Goal: Task Accomplishment & Management: Manage account settings

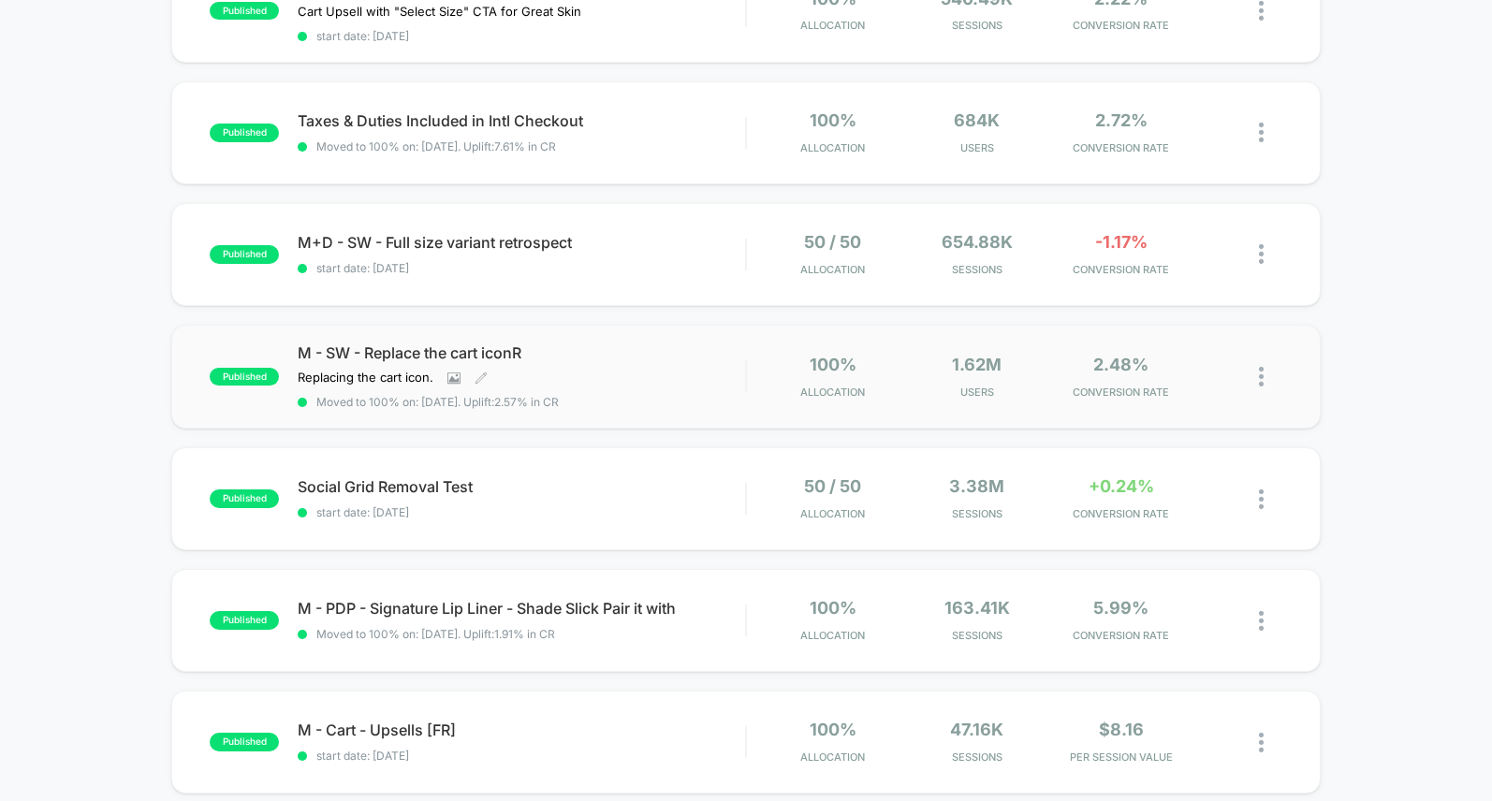
scroll to position [855, 0]
click at [503, 212] on div "published M+D - SW - Full size variant retrospect start date: [DATE] 50 / 50 Al…" at bounding box center [745, 253] width 1148 height 103
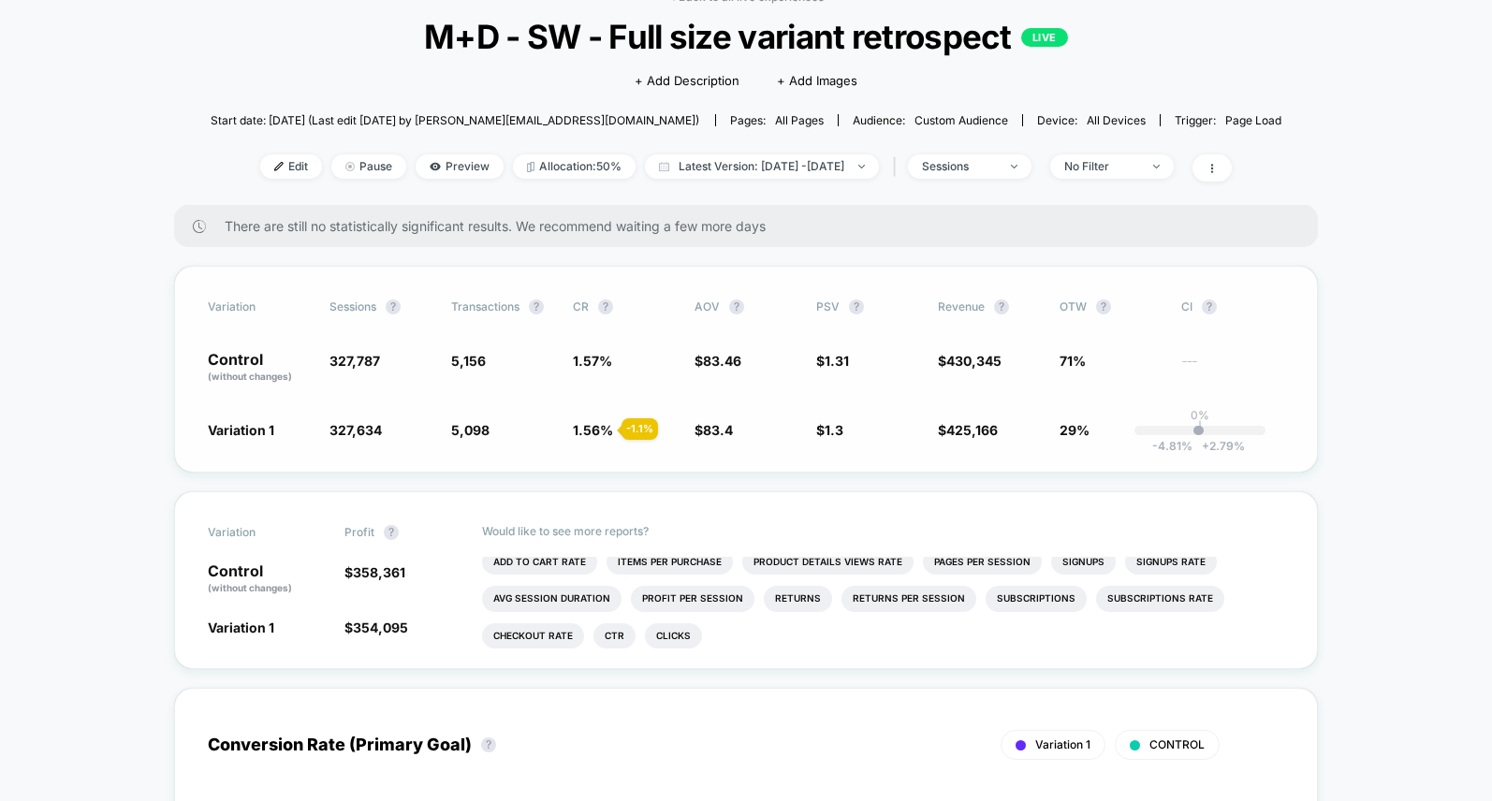
scroll to position [114, 0]
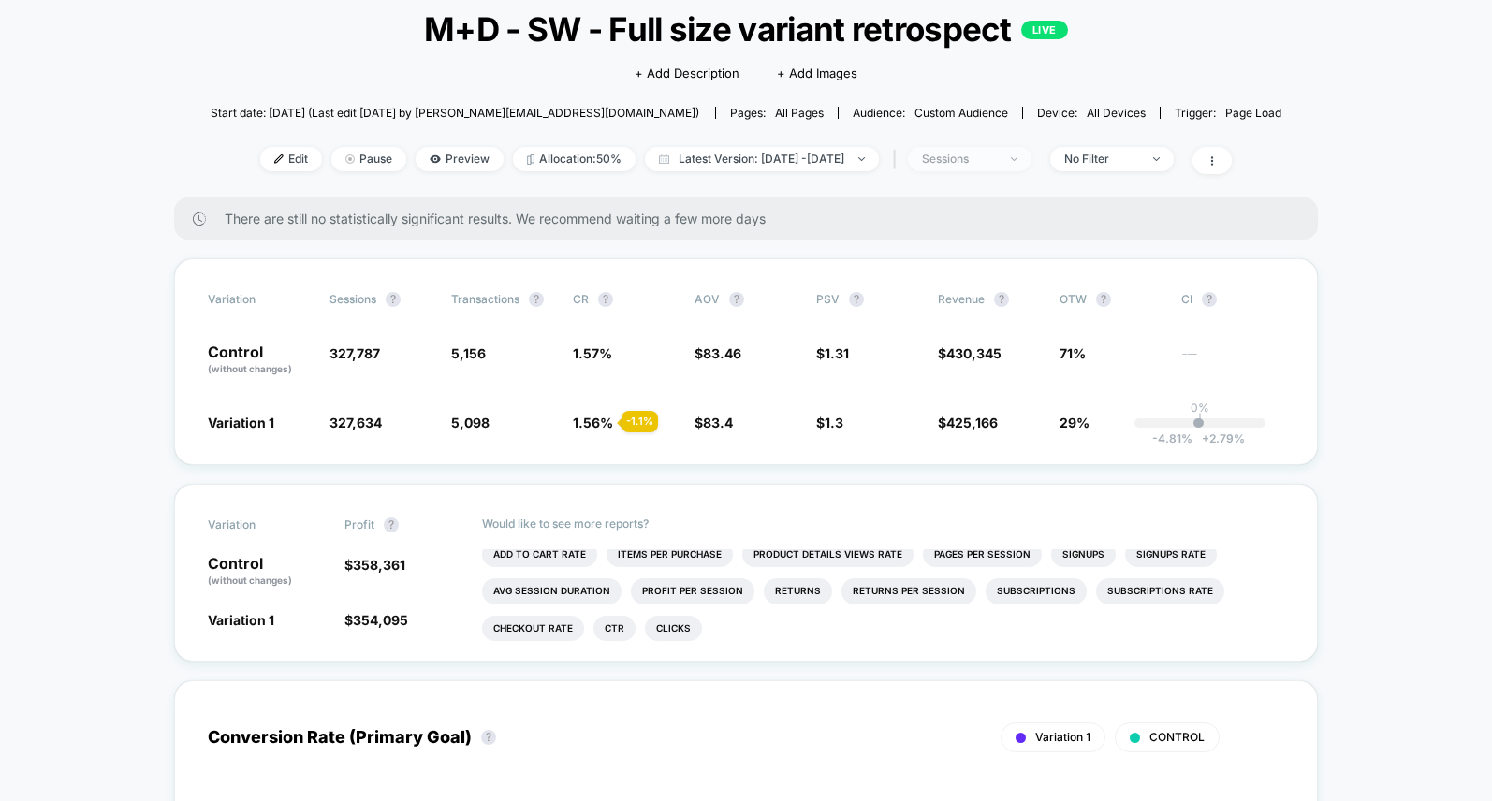
drag, startPoint x: 1054, startPoint y: 177, endPoint x: 1037, endPoint y: 166, distance: 20.2
click at [1049, 173] on div "< Back to all live experiences M+D - SW - Full size variant retrospect LIVE Cli…" at bounding box center [747, 90] width 1072 height 214
click at [1115, 156] on div "No Filter" at bounding box center [1101, 159] width 75 height 13
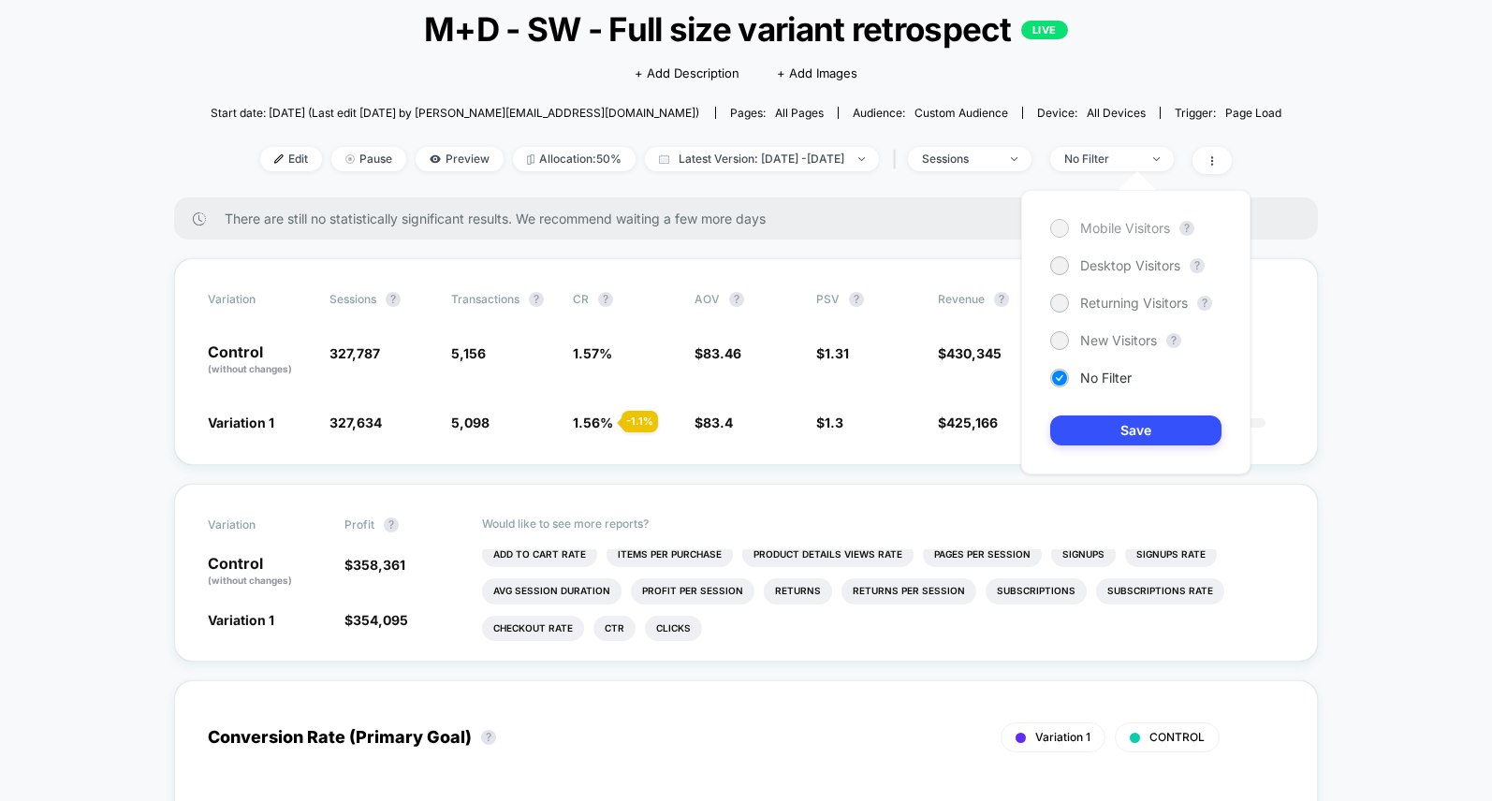
click at [1055, 220] on div at bounding box center [1059, 228] width 19 height 19
click at [1113, 416] on button "Save" at bounding box center [1135, 431] width 171 height 30
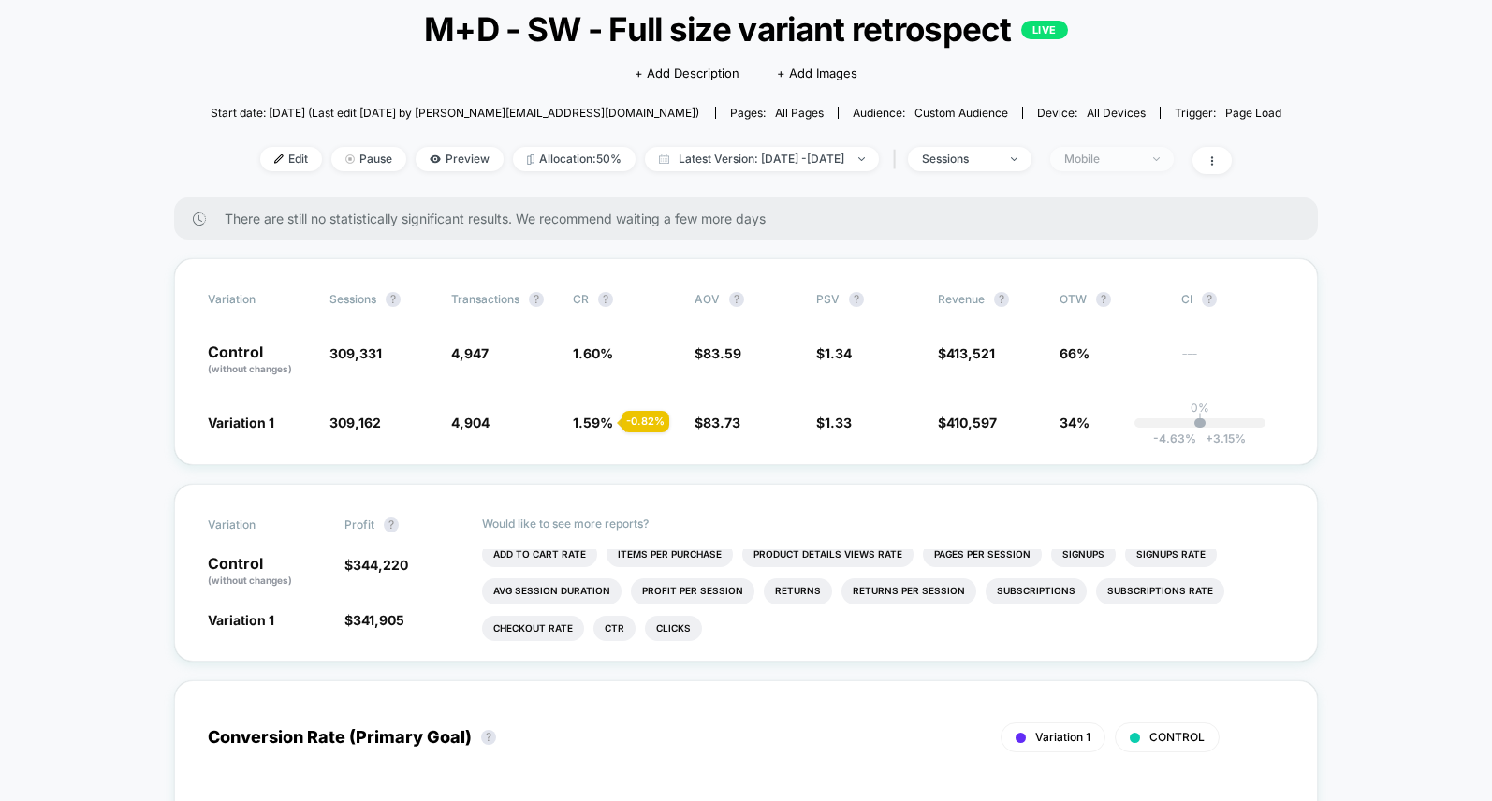
click at [1116, 167] on span "Mobile" at bounding box center [1112, 159] width 124 height 24
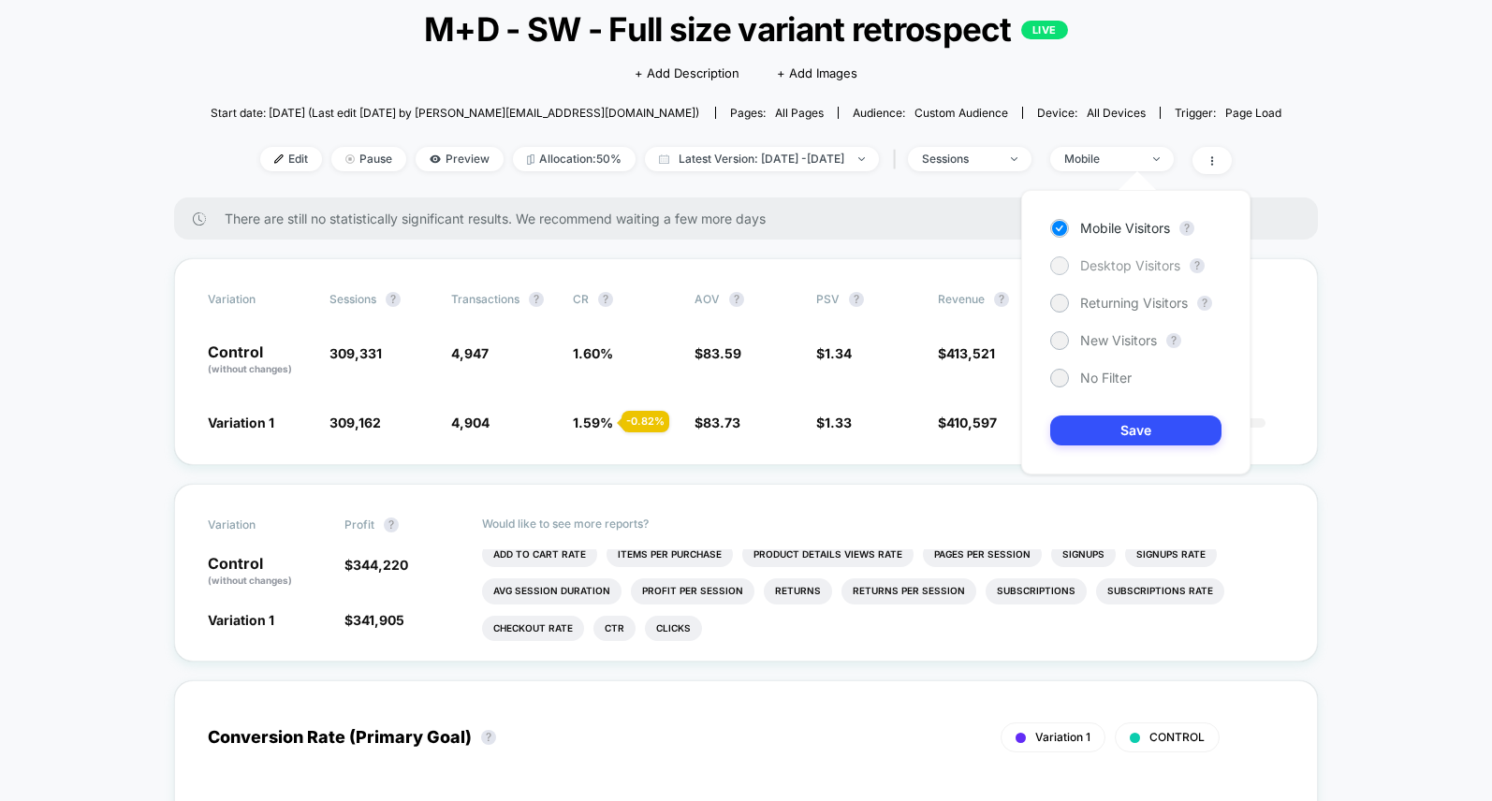
click at [1074, 262] on div "Desktop Visitors" at bounding box center [1115, 265] width 130 height 19
click at [1131, 429] on button "Save" at bounding box center [1135, 431] width 171 height 30
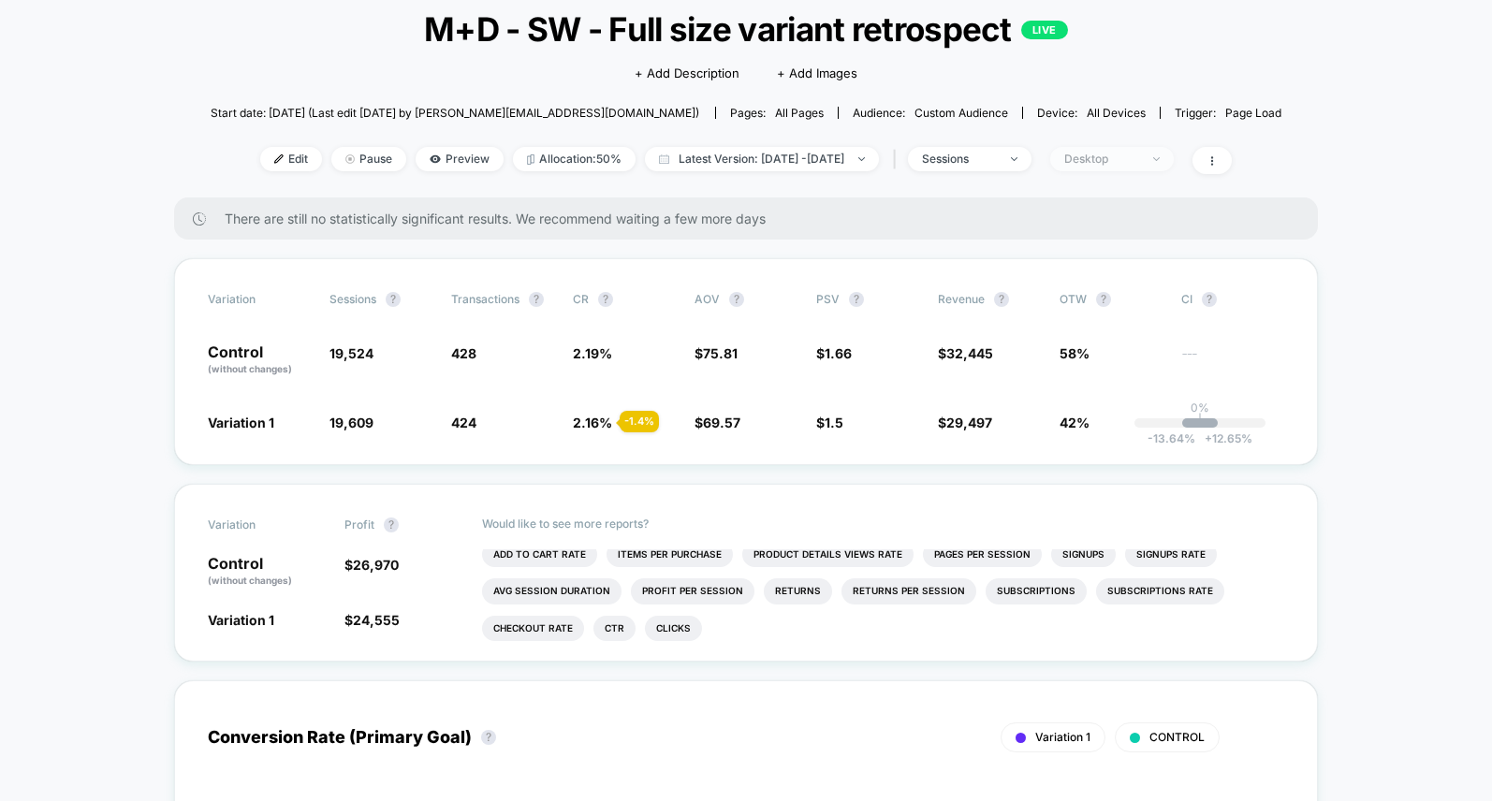
click at [1126, 155] on div "Desktop" at bounding box center [1101, 159] width 75 height 13
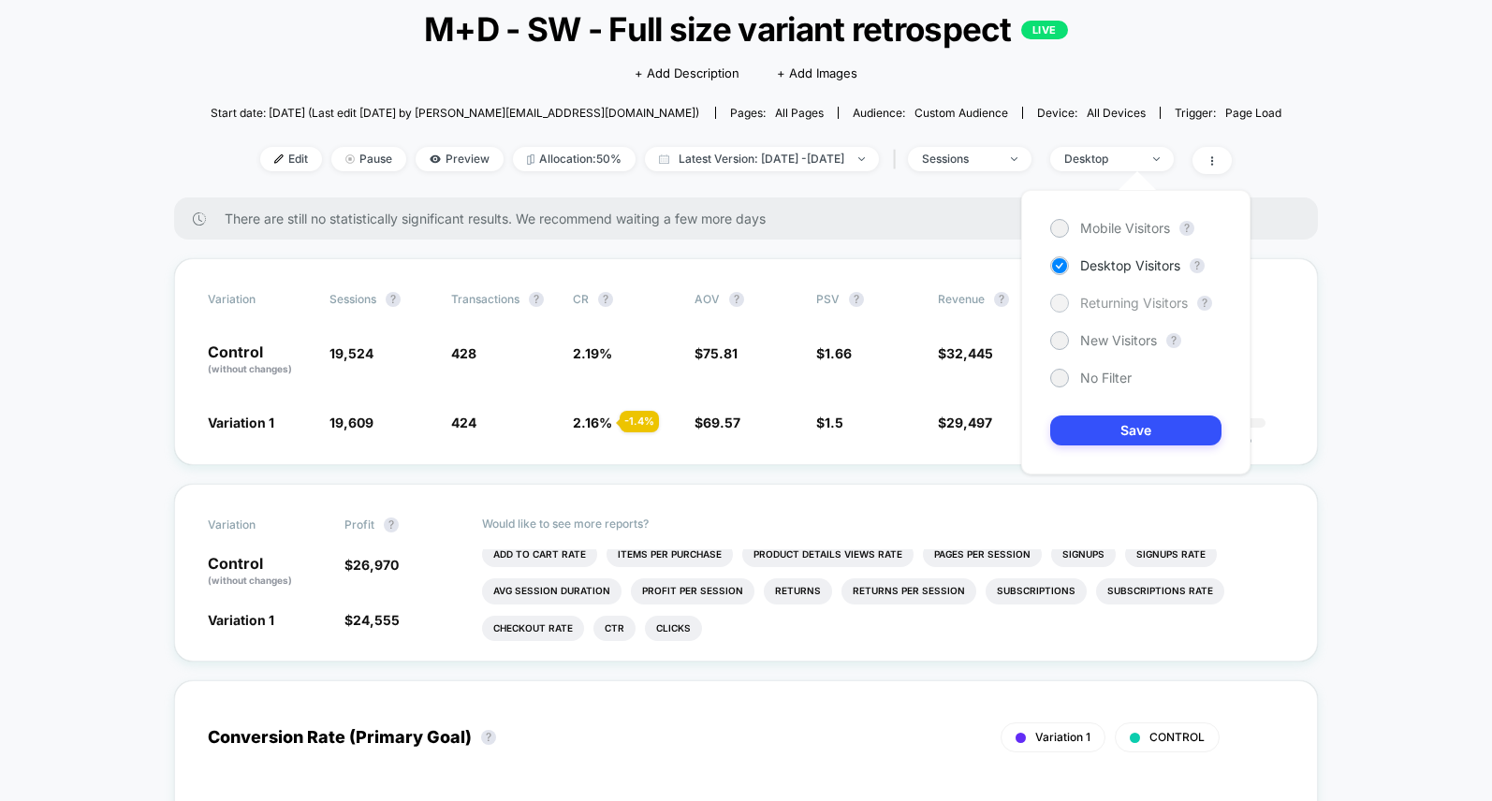
click at [1112, 304] on span "Returning Visitors" at bounding box center [1134, 303] width 108 height 15
click at [1110, 419] on button "Save" at bounding box center [1135, 431] width 171 height 30
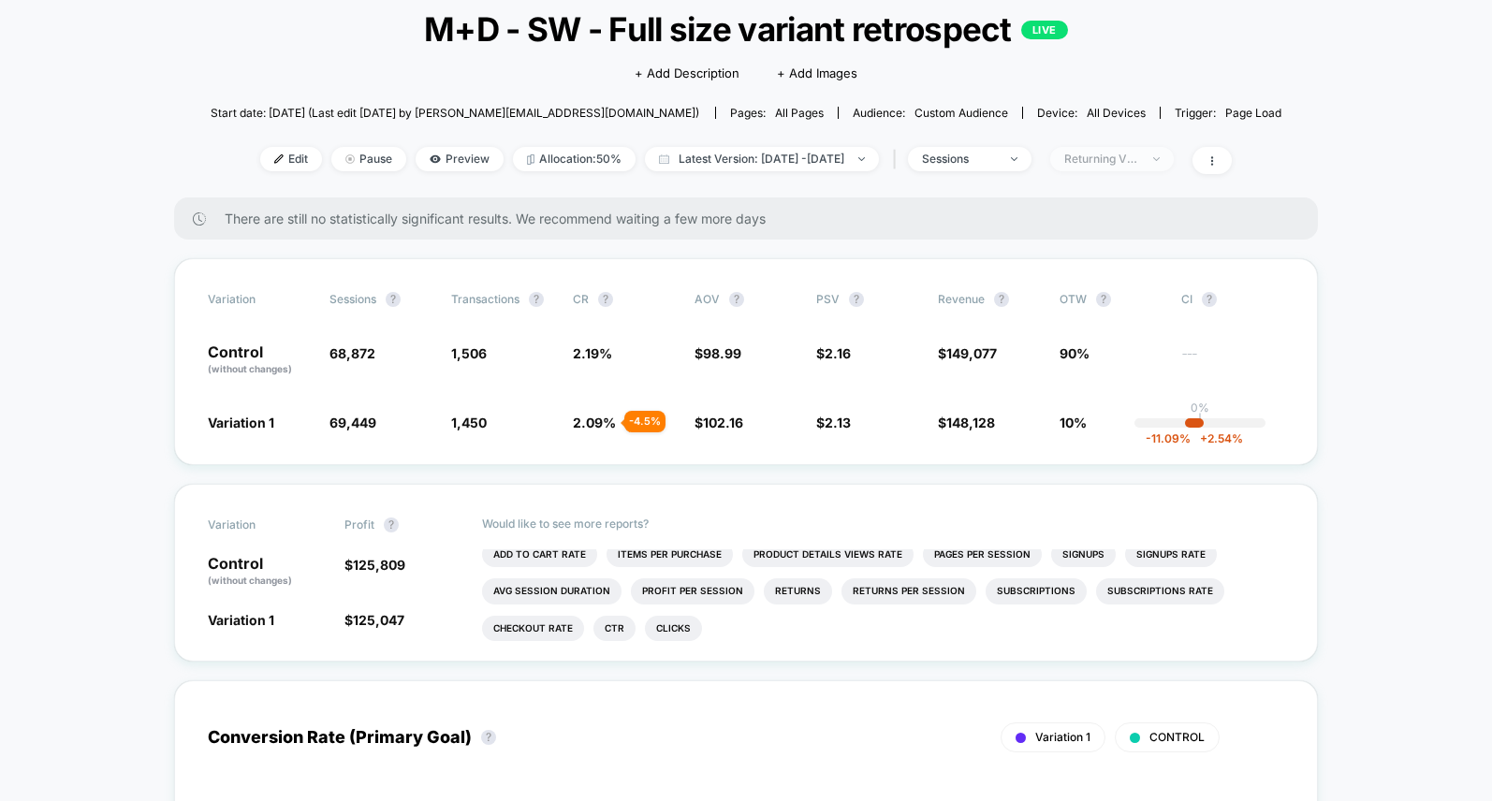
click at [1125, 162] on div "Returning Visitors" at bounding box center [1101, 159] width 75 height 13
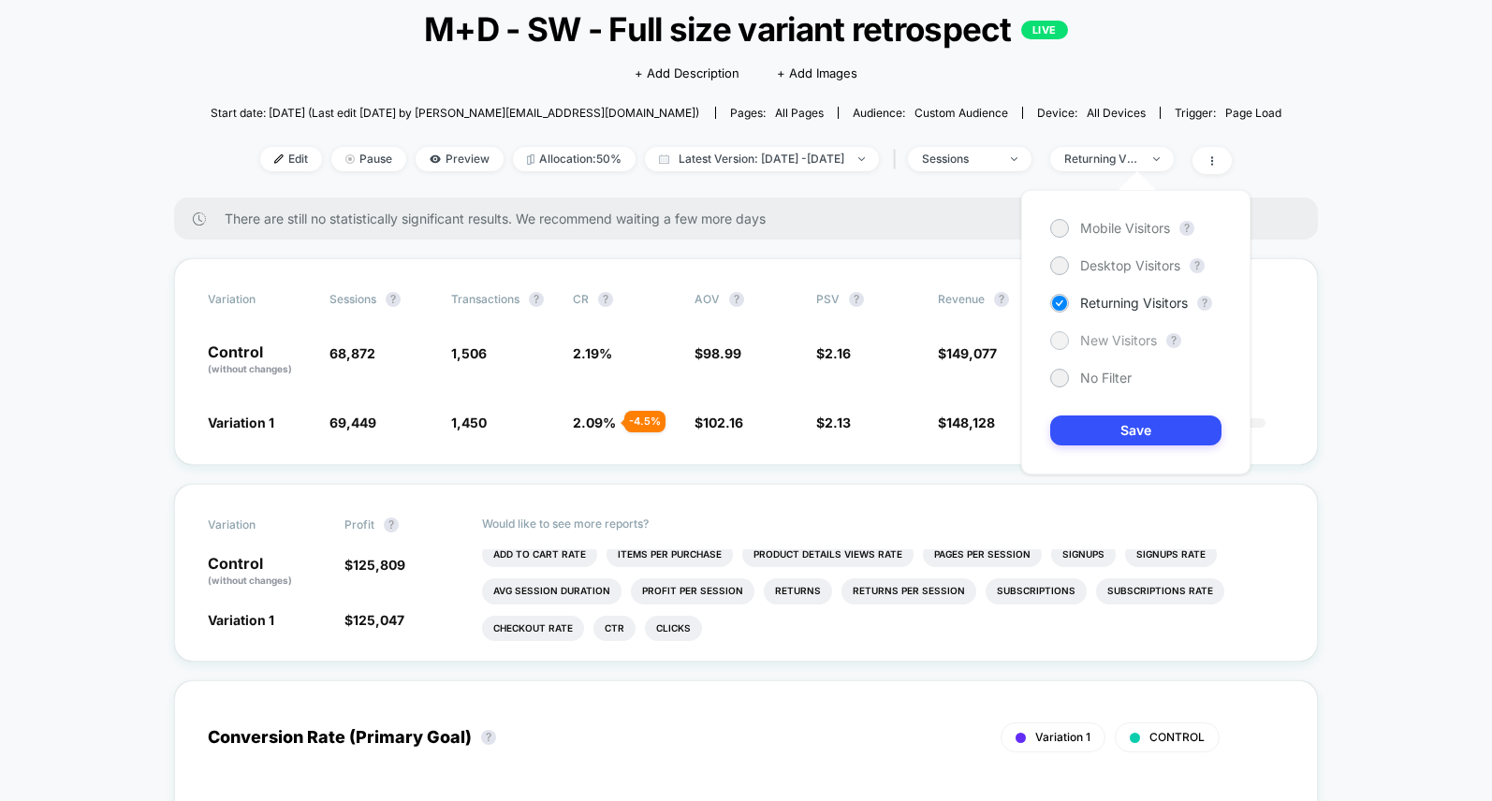
click at [1122, 343] on span "New Visitors" at bounding box center [1118, 340] width 77 height 15
click at [1117, 426] on button "Save" at bounding box center [1135, 431] width 171 height 30
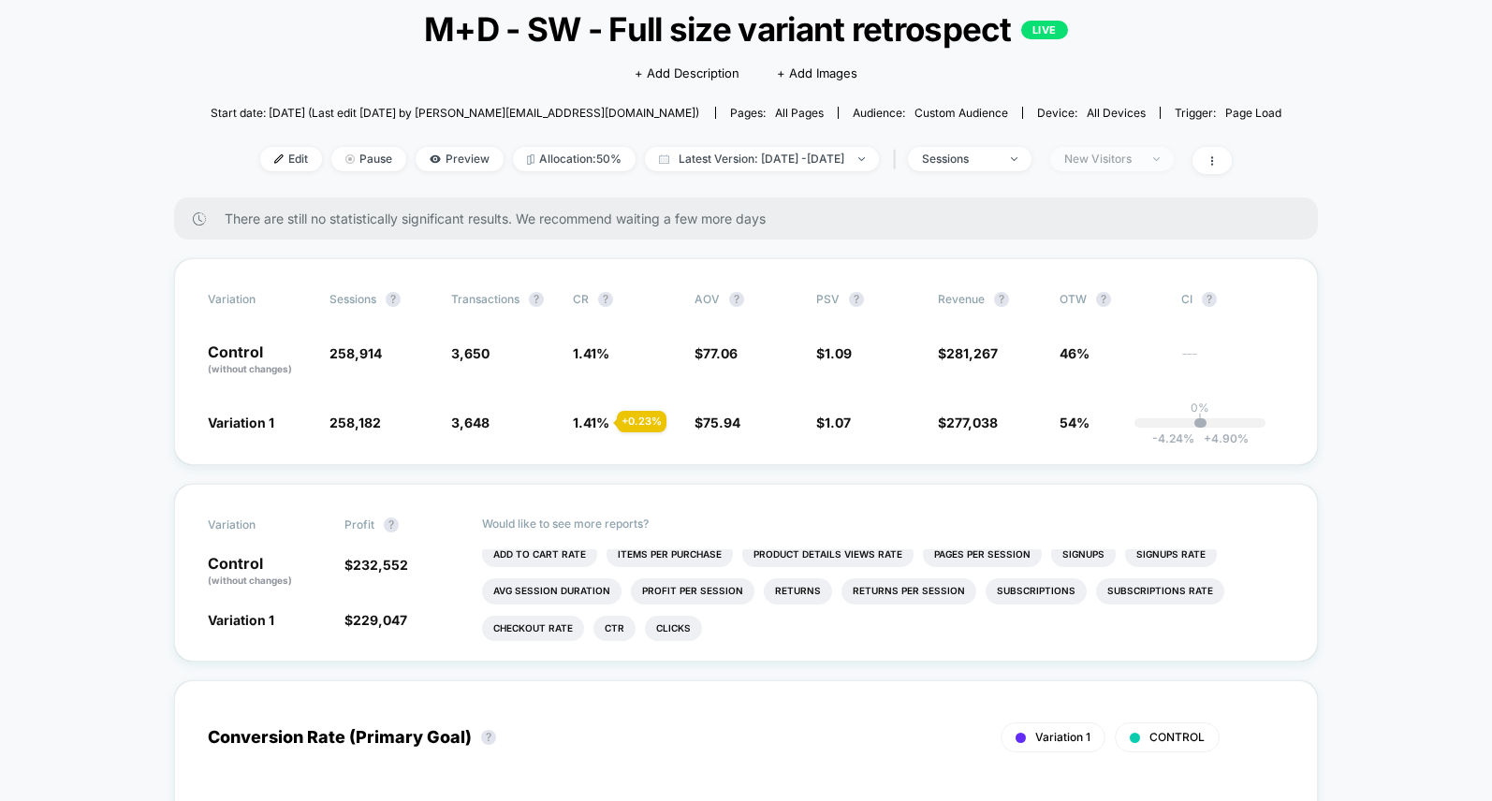
click at [1139, 164] on div "New Visitors" at bounding box center [1101, 159] width 75 height 13
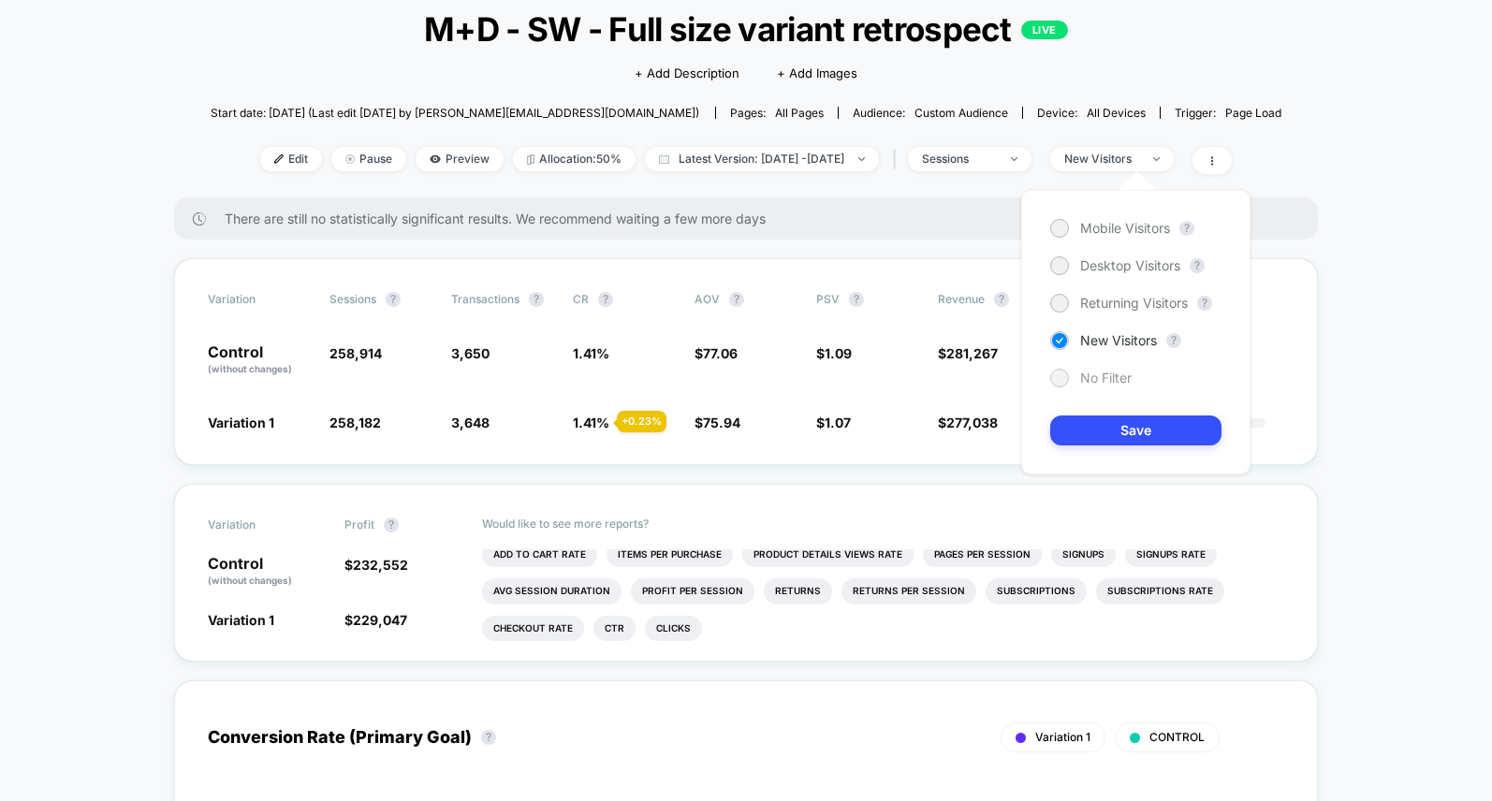
click at [1072, 378] on div "No Filter" at bounding box center [1090, 378] width 81 height 19
click at [1105, 428] on button "Save" at bounding box center [1135, 431] width 171 height 30
